Goal: Task Accomplishment & Management: Manage account settings

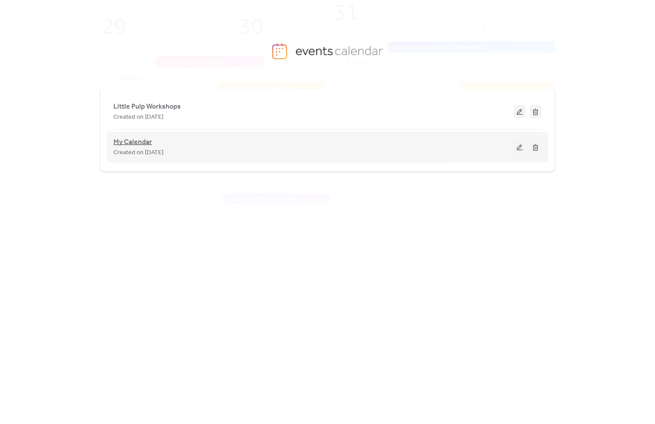
click at [138, 135] on div "My Calendar Created on [DATE]" at bounding box center [327, 146] width 428 height 35
click at [134, 144] on span "My Calendar" at bounding box center [132, 142] width 39 height 11
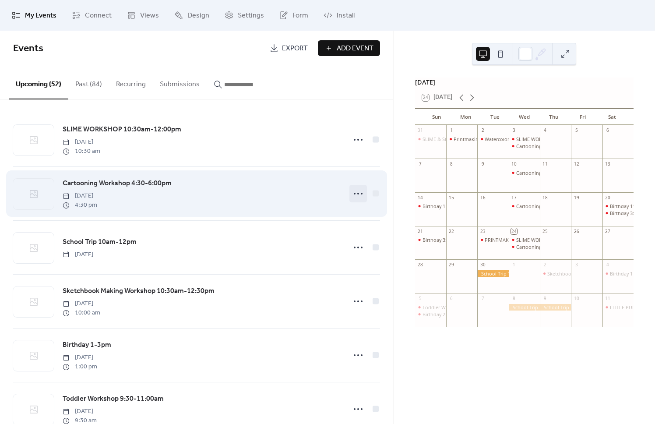
click at [357, 194] on icon at bounding box center [358, 193] width 14 height 14
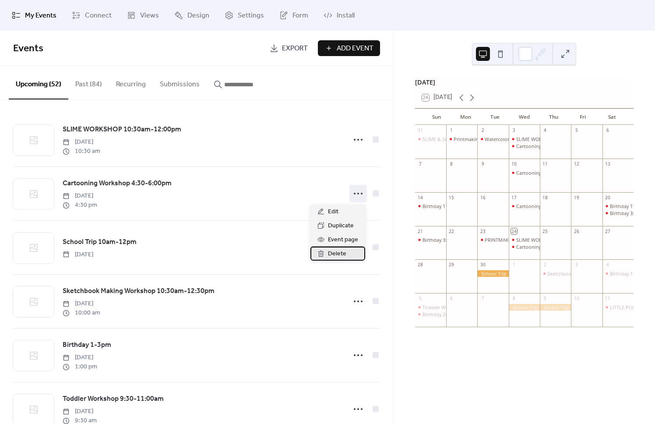
click at [338, 256] on span "Delete" at bounding box center [337, 254] width 18 height 11
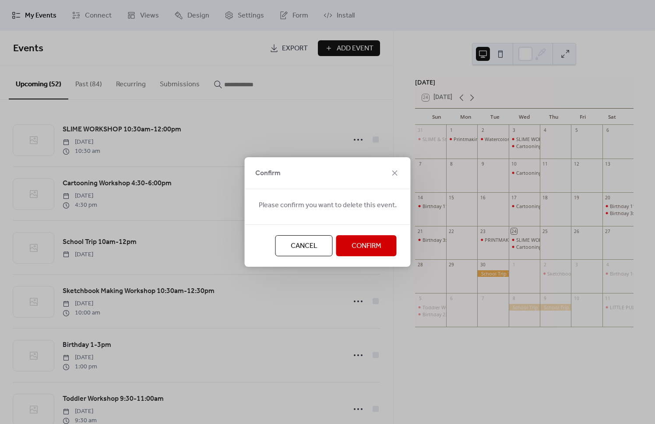
click at [371, 244] on span "Confirm" at bounding box center [366, 246] width 30 height 11
